Goal: Task Accomplishment & Management: Manage account settings

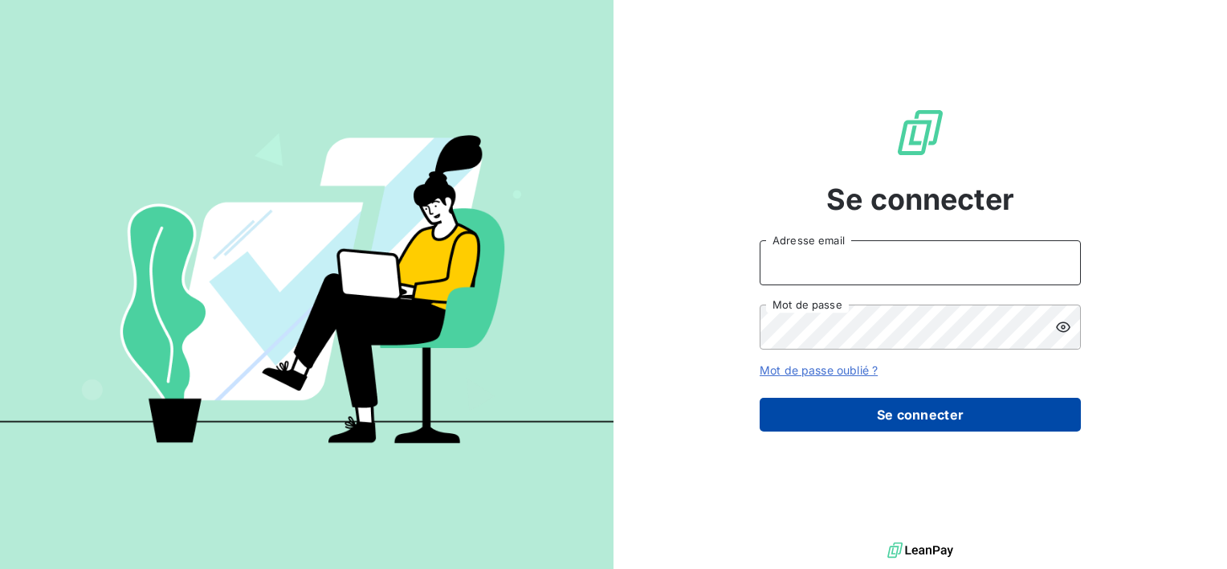
type input "[EMAIL_ADDRESS][DOMAIN_NAME]"
click at [958, 414] on button "Se connecter" at bounding box center [920, 415] width 321 height 34
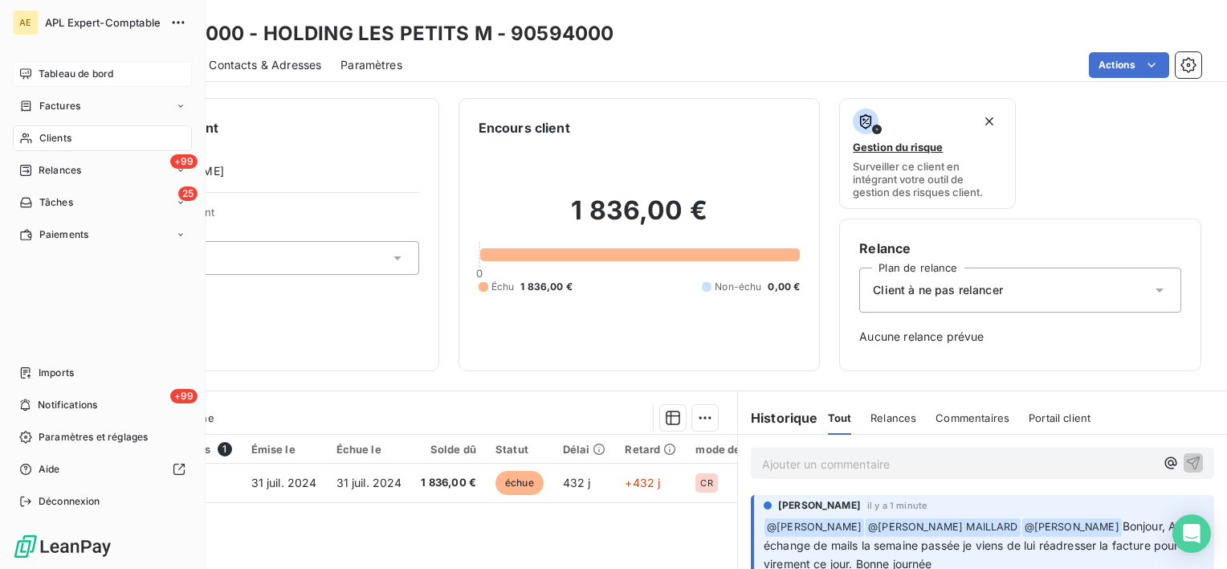
click at [50, 71] on span "Tableau de bord" at bounding box center [76, 74] width 75 height 14
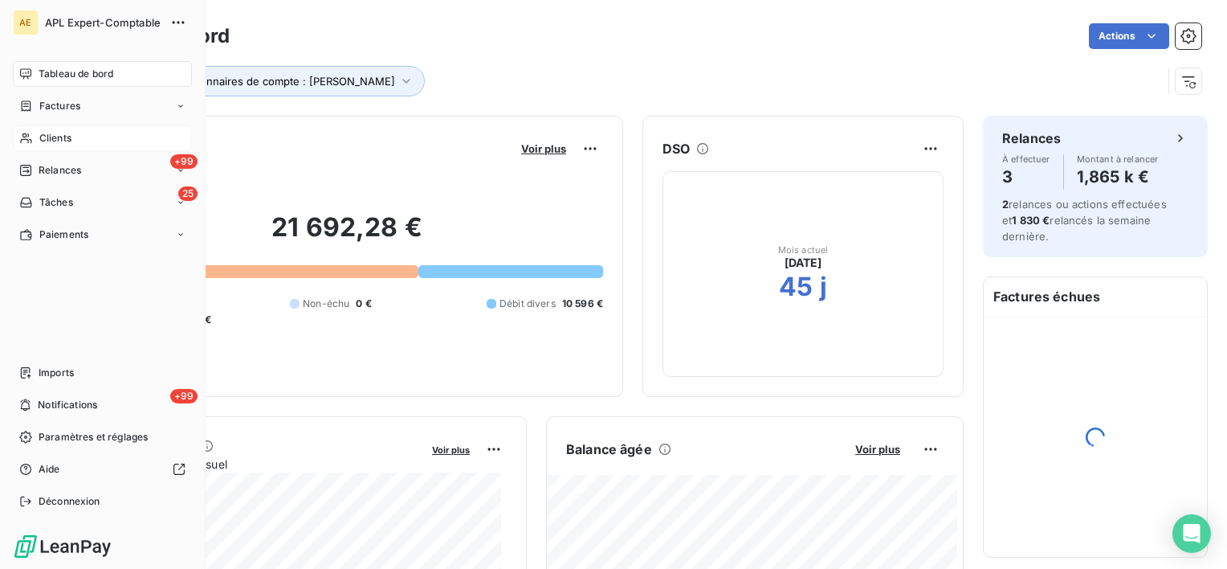
click at [48, 135] on span "Clients" at bounding box center [55, 138] width 32 height 14
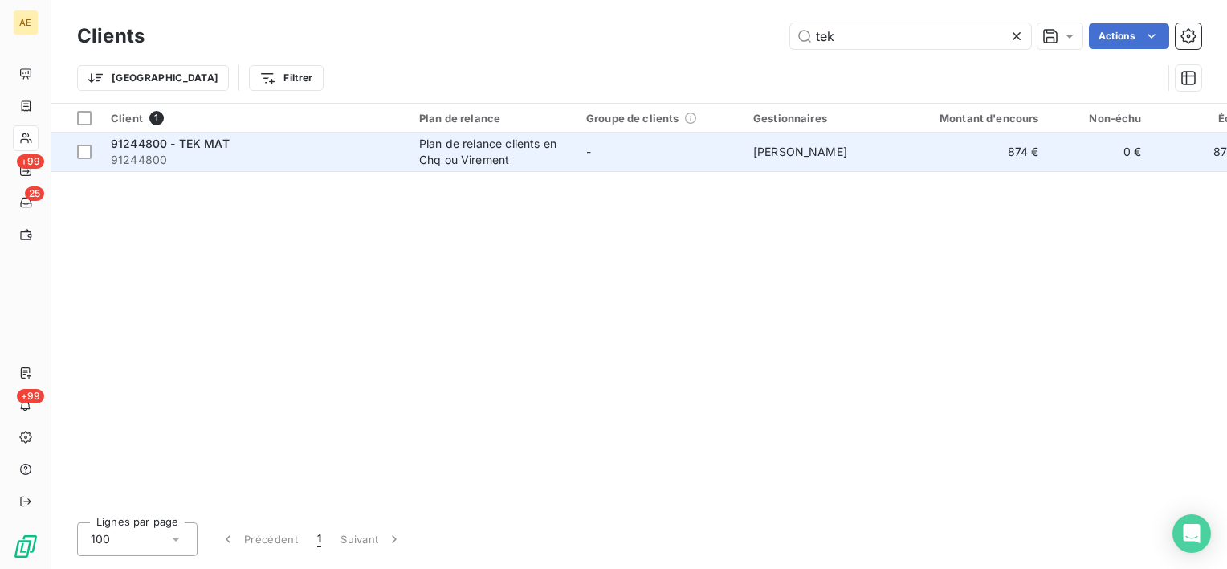
type input "tek"
click at [195, 145] on span "91244800 - TEK MAT" at bounding box center [170, 144] width 119 height 14
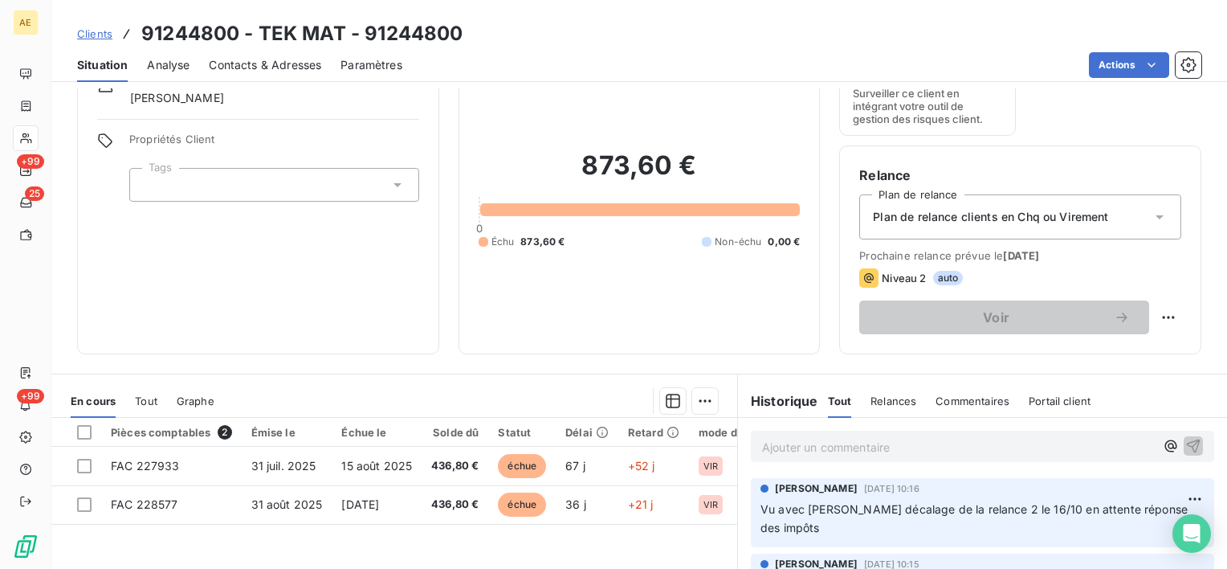
scroll to position [161, 0]
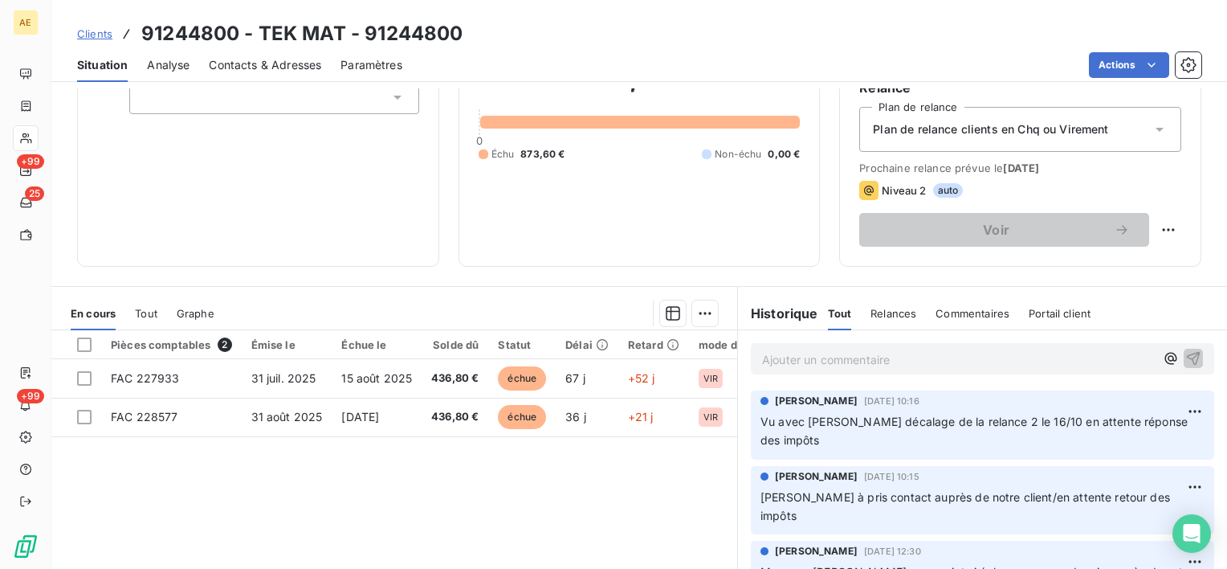
click at [782, 360] on p "Ajouter un commentaire ﻿" at bounding box center [958, 359] width 393 height 20
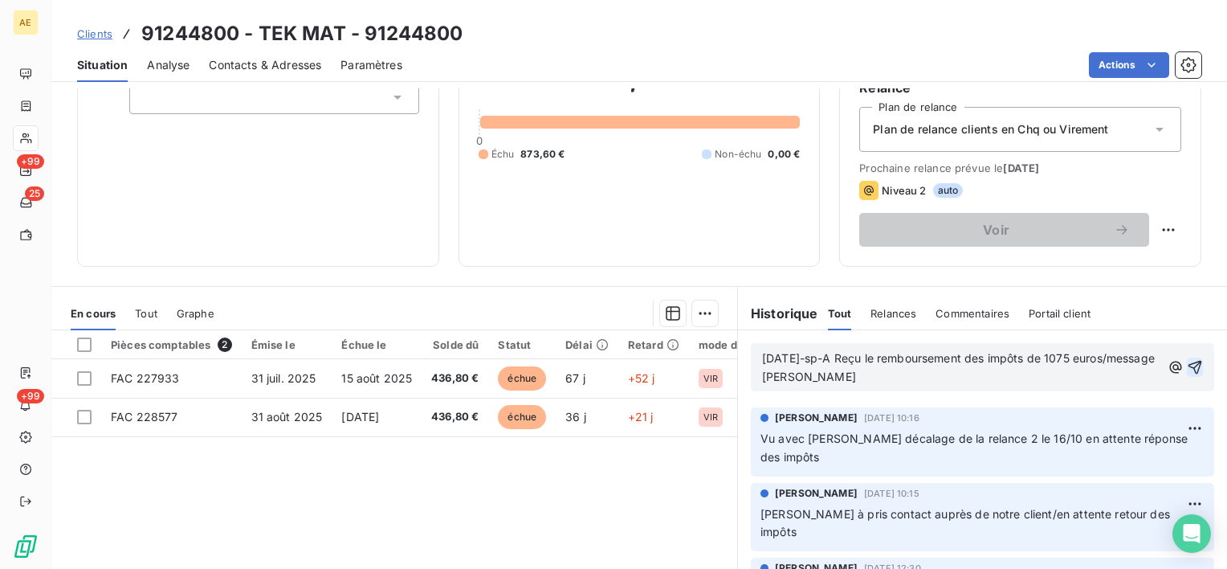
click at [1189, 361] on icon "button" at bounding box center [1196, 368] width 14 height 14
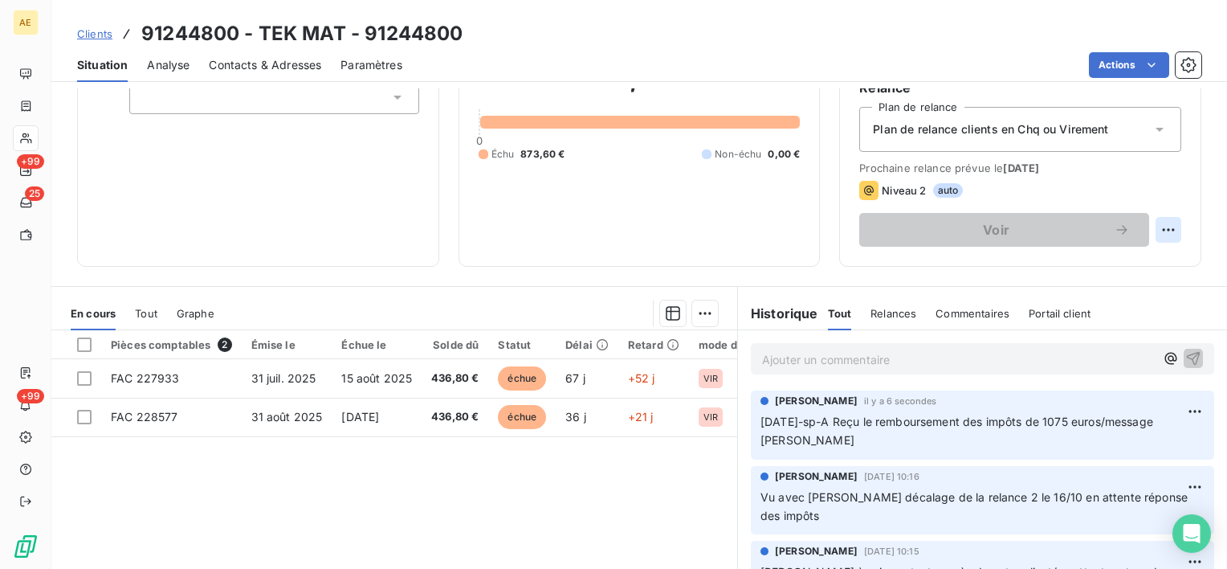
click at [1153, 229] on html "AE +99 25 +99 Clients 91244800 - TEK MAT - 91244800 Situation Analyse Contacts …" at bounding box center [613, 284] width 1227 height 569
click at [1108, 260] on div "Replanifier cette action" at bounding box center [1090, 265] width 144 height 26
select select "9"
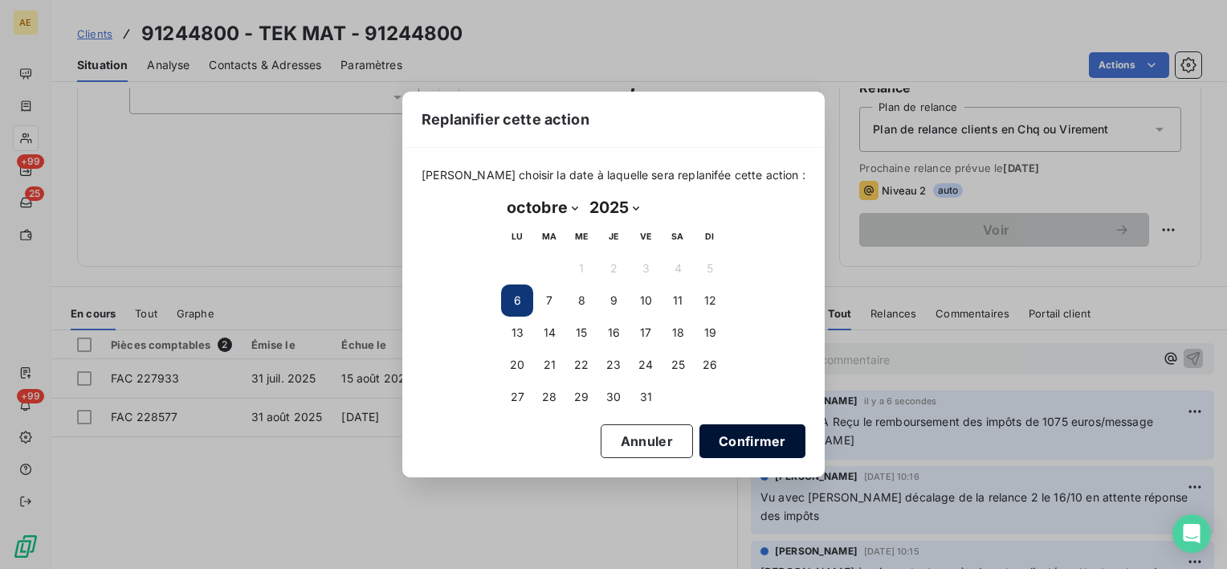
click at [735, 440] on button "Confirmer" at bounding box center [753, 441] width 106 height 34
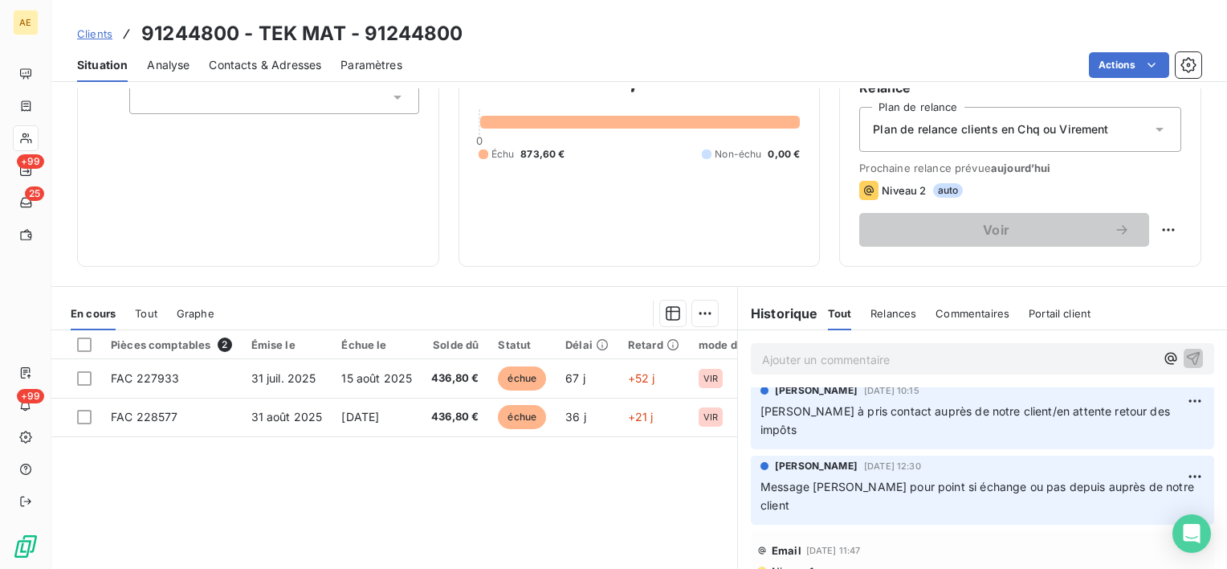
scroll to position [0, 0]
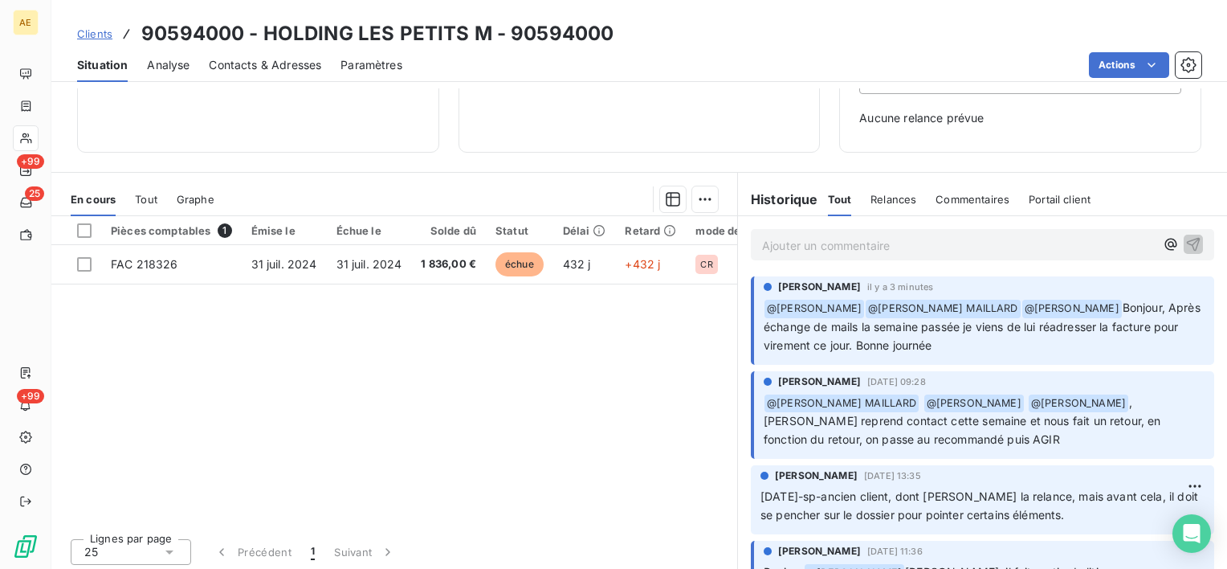
scroll to position [222, 0]
